Goal: Task Accomplishment & Management: Use online tool/utility

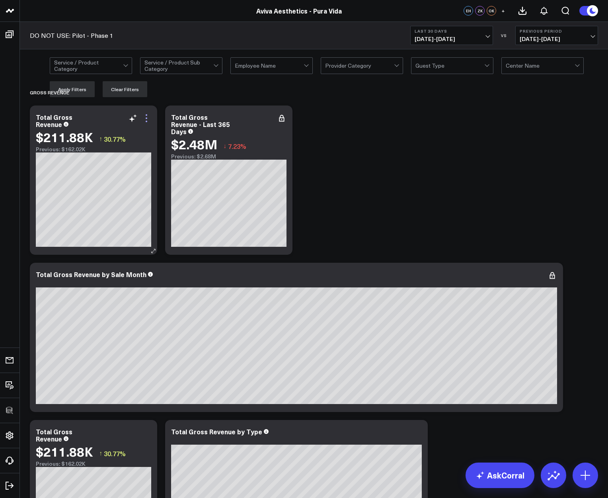
click at [148, 115] on icon at bounding box center [147, 118] width 10 height 10
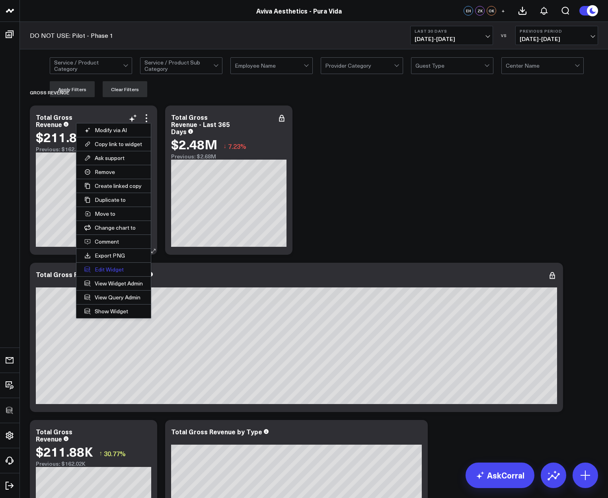
click at [109, 271] on button "Edit Widget" at bounding box center [113, 270] width 74 height 14
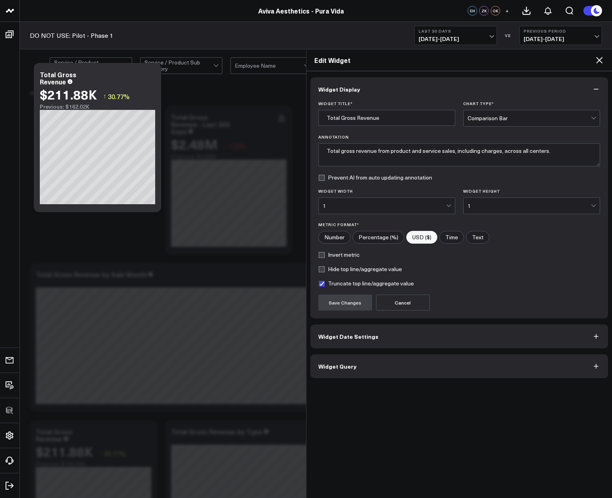
click at [327, 370] on button "Widget Query" at bounding box center [460, 366] width 298 height 24
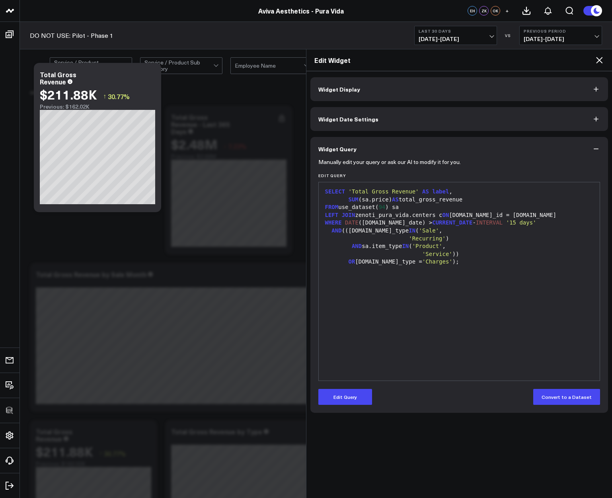
click at [354, 365] on div "SELECT 'Total Gross Revenue' AS label , SUM (sa.price) AS total_gross_revenue F…" at bounding box center [460, 281] width 274 height 190
click at [601, 61] on icon at bounding box center [599, 60] width 6 height 6
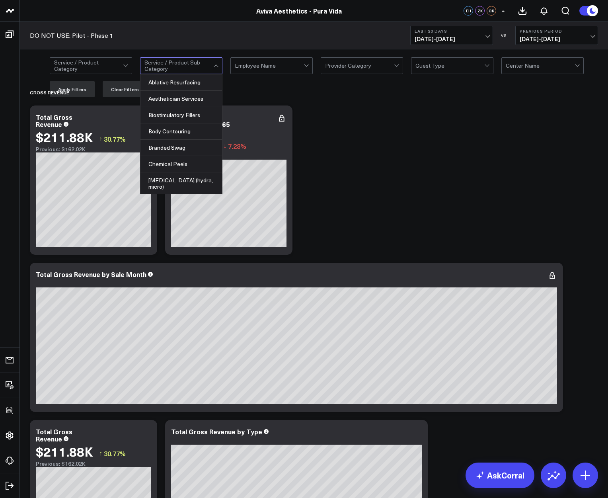
click at [162, 33] on div "DO NOT USE: Pilot - Phase 1 Last 30 Days [DATE] - [DATE] VS Previous Period [DA…" at bounding box center [314, 35] width 589 height 27
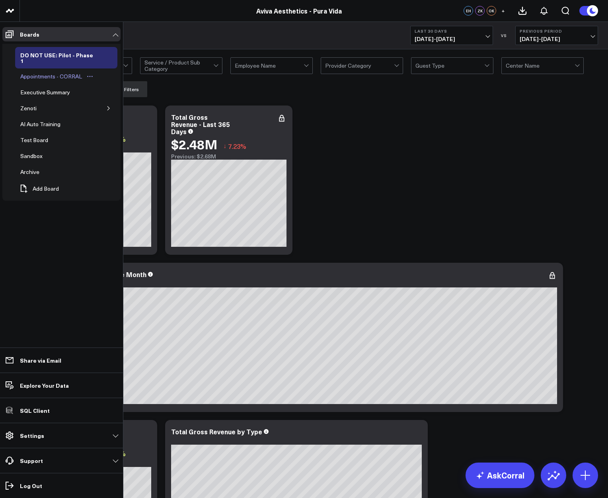
click at [41, 73] on div "Appointments - CORRAL" at bounding box center [51, 77] width 66 height 10
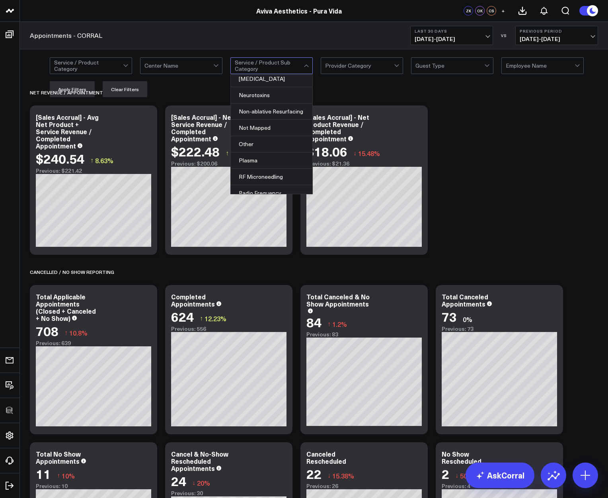
scroll to position [422, 0]
click at [218, 36] on div "Appointments - CORRAL Last 30 Days [DATE] - [DATE] VS Previous Period [DATE] - …" at bounding box center [314, 35] width 589 height 27
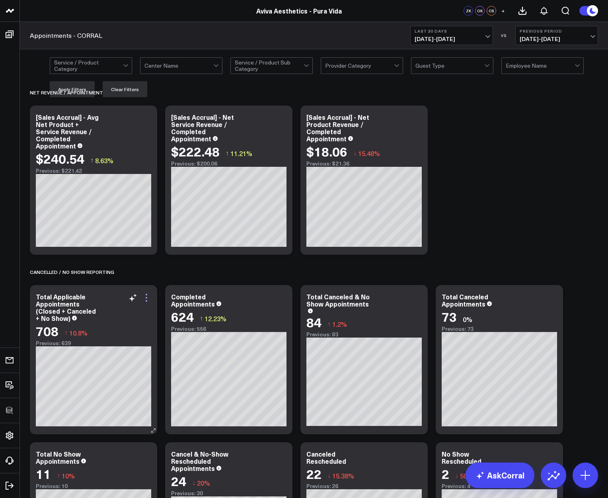
click at [147, 298] on icon at bounding box center [147, 298] width 10 height 10
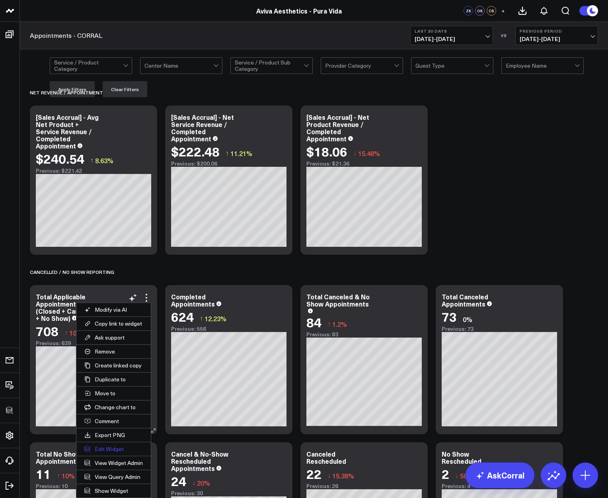
click at [103, 450] on button "Edit Widget" at bounding box center [113, 449] width 74 height 14
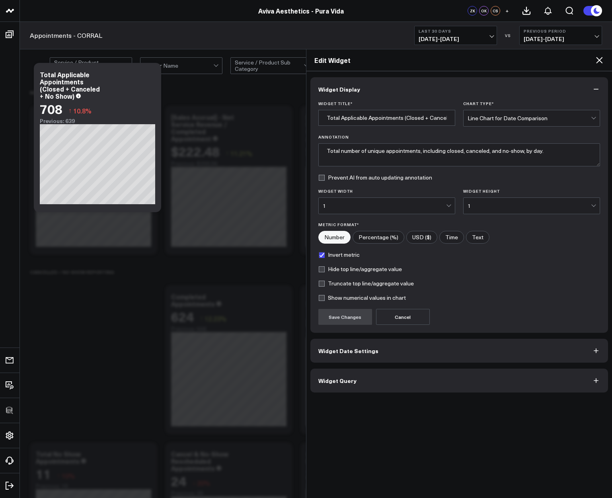
click at [330, 382] on span "Widget Query" at bounding box center [338, 380] width 38 height 6
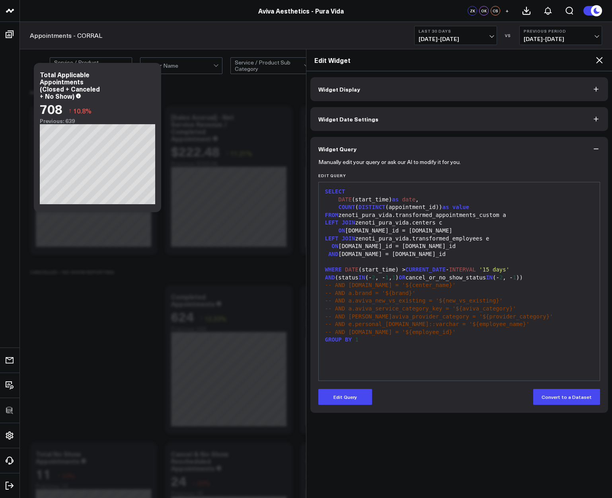
click at [599, 59] on icon at bounding box center [600, 60] width 10 height 10
